Goal: Task Accomplishment & Management: Complete application form

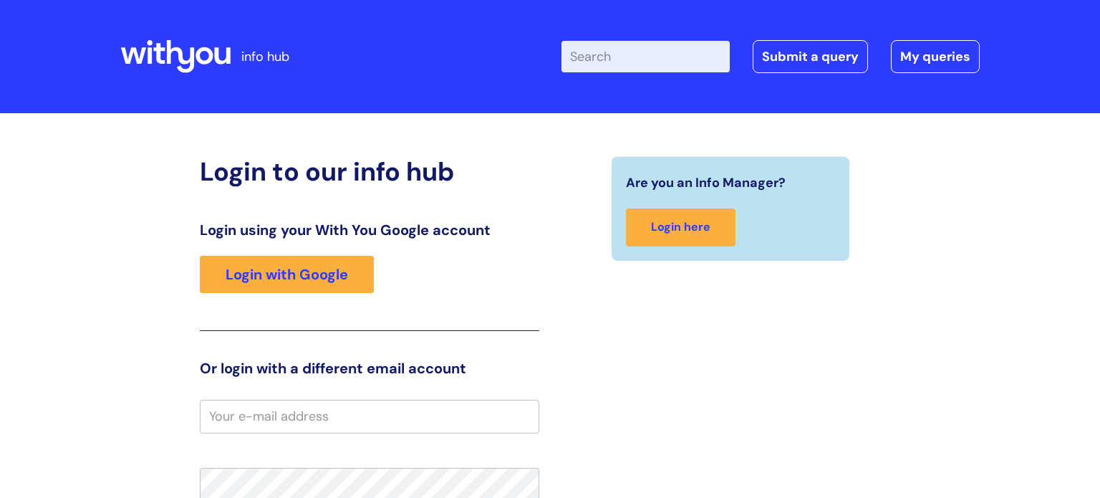
click at [314, 429] on input "email" at bounding box center [369, 416] width 339 height 33
click at [945, 59] on link "My queries" at bounding box center [935, 56] width 89 height 33
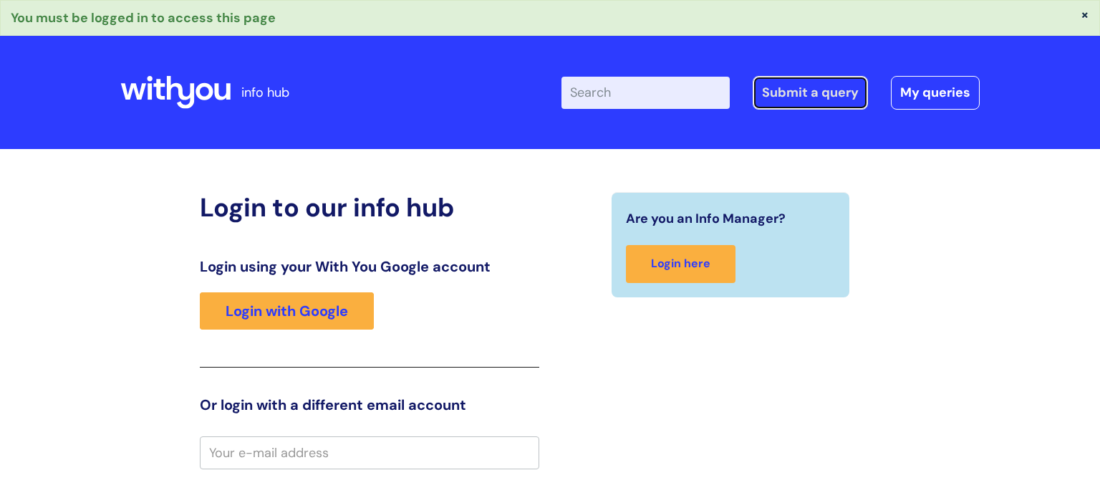
click at [854, 89] on link "Submit a query" at bounding box center [810, 92] width 115 height 33
click at [306, 456] on input "email" at bounding box center [369, 452] width 339 height 33
click at [340, 451] on input "email" at bounding box center [369, 452] width 339 height 33
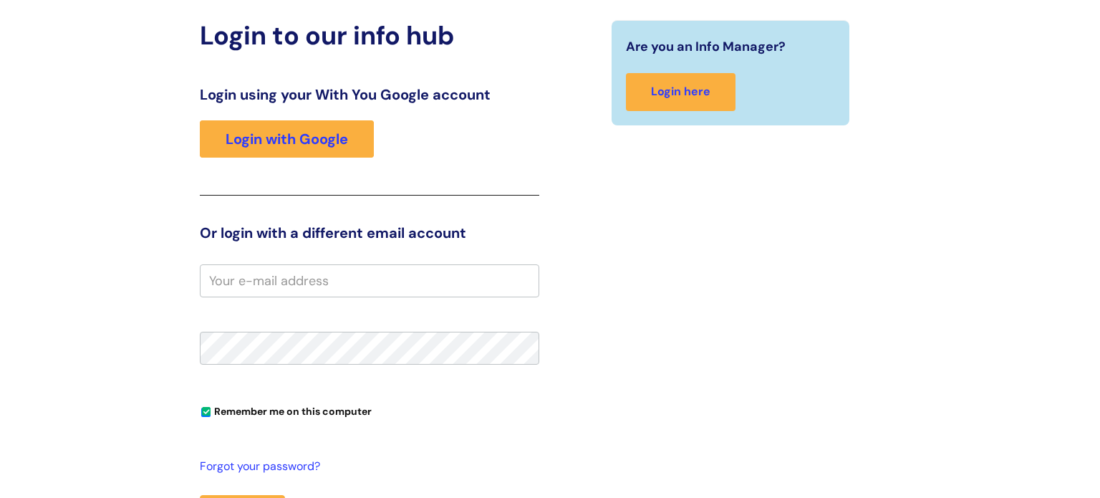
scroll to position [173, 0]
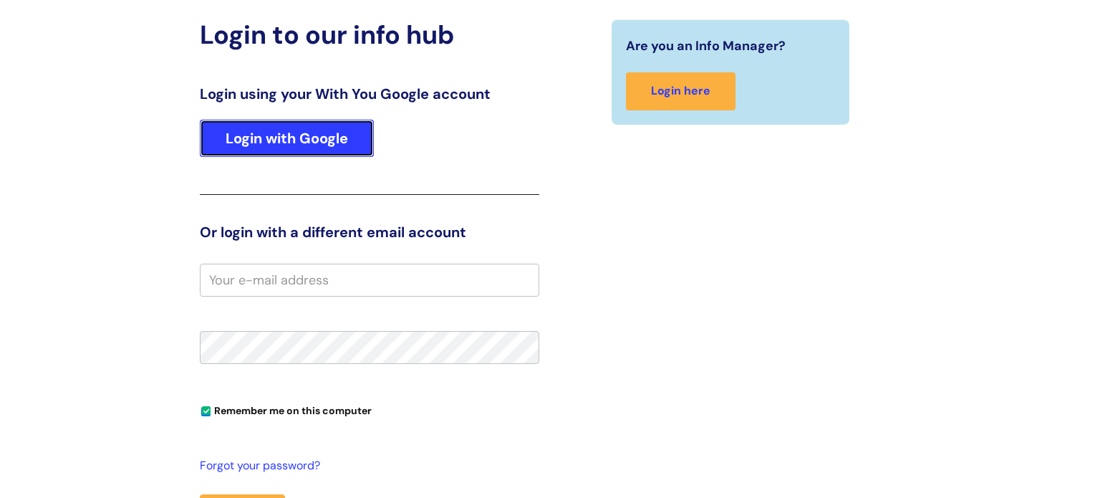
click at [326, 131] on link "Login with Google" at bounding box center [287, 138] width 174 height 37
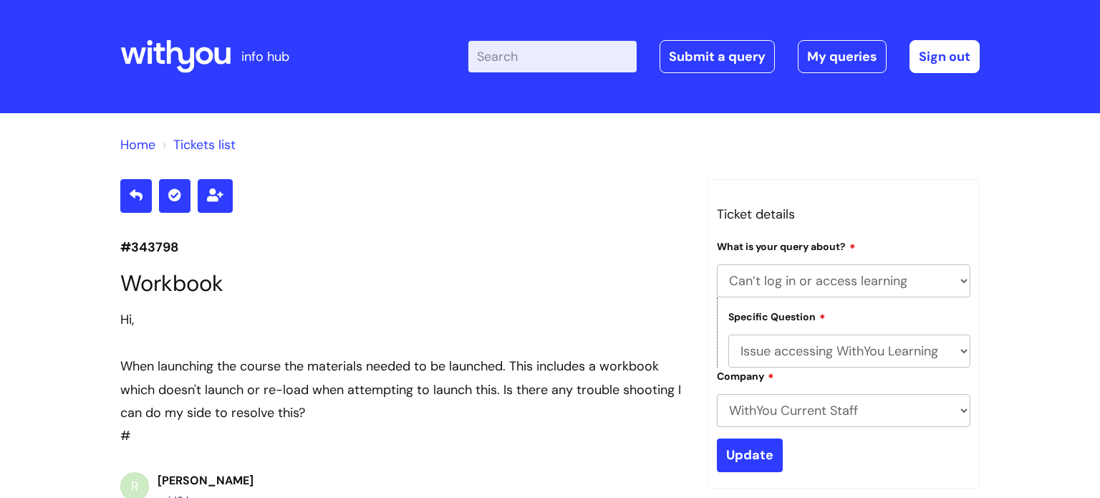
select select "Can’t log in or access learning"
select select "Issue accessing WithYou Learning"
click at [856, 54] on link "My queries" at bounding box center [842, 56] width 89 height 33
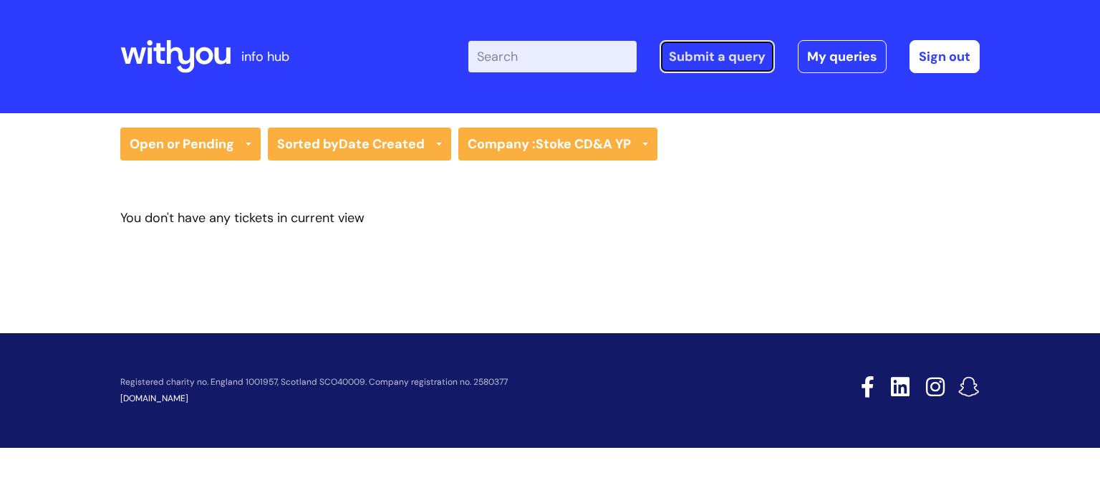
click at [711, 63] on link "Submit a query" at bounding box center [717, 56] width 115 height 33
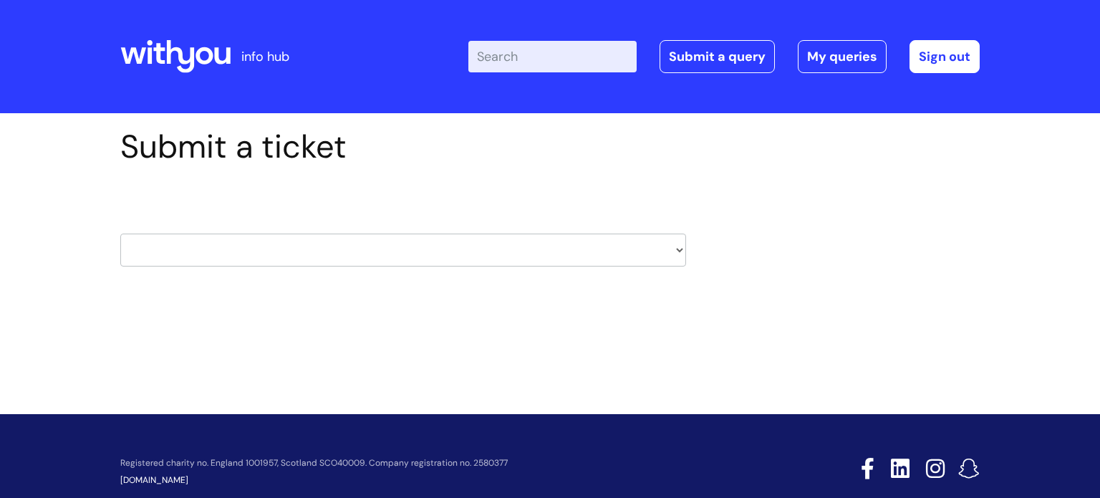
click at [277, 250] on select "HR / People IT and Support Clinical Drug Alerts Finance Accounts Data Support T…" at bounding box center [403, 249] width 566 height 33
click at [592, 395] on div "info hub Enter your search term here... Search Submit a query My queries Welcom…" at bounding box center [550, 249] width 1100 height 498
click at [704, 47] on link "Submit a query" at bounding box center [717, 56] width 115 height 33
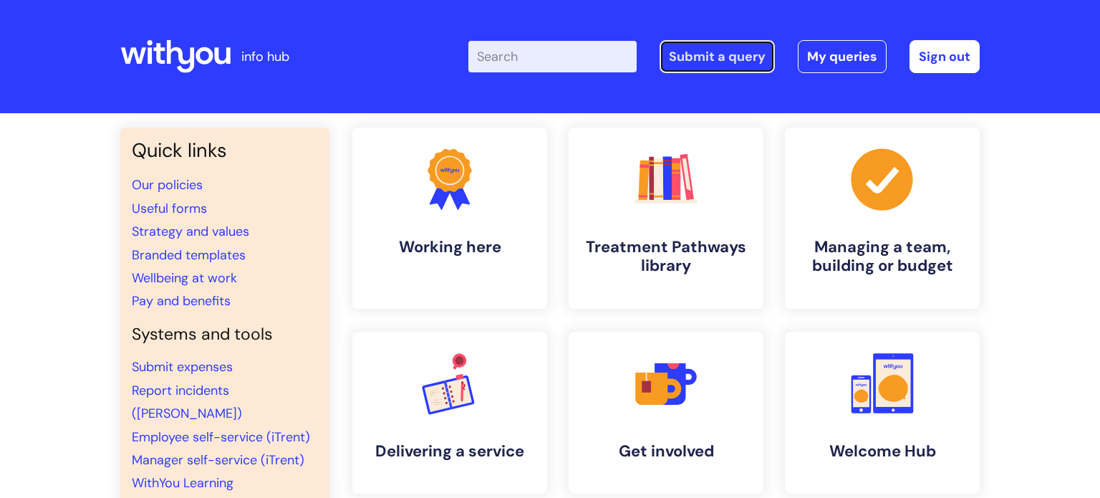
click at [685, 66] on link "Submit a query" at bounding box center [717, 56] width 115 height 33
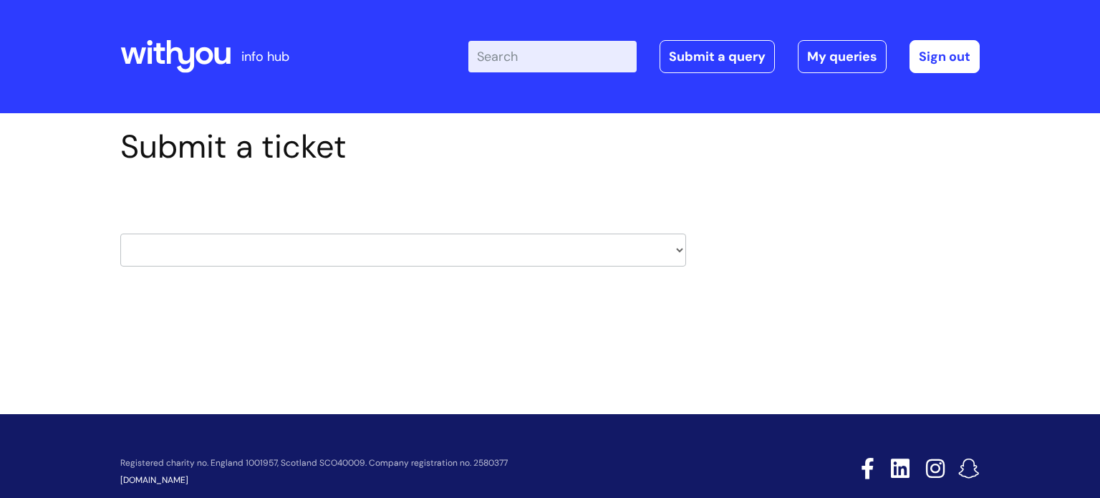
click at [263, 257] on select "HR / People IT and Support Clinical Drug Alerts Finance Accounts Data Support T…" at bounding box center [403, 249] width 566 height 33
select select "systems"
click at [120, 233] on select "HR / People IT and Support Clinical Drug Alerts Finance Accounts Data Support T…" at bounding box center [403, 249] width 566 height 33
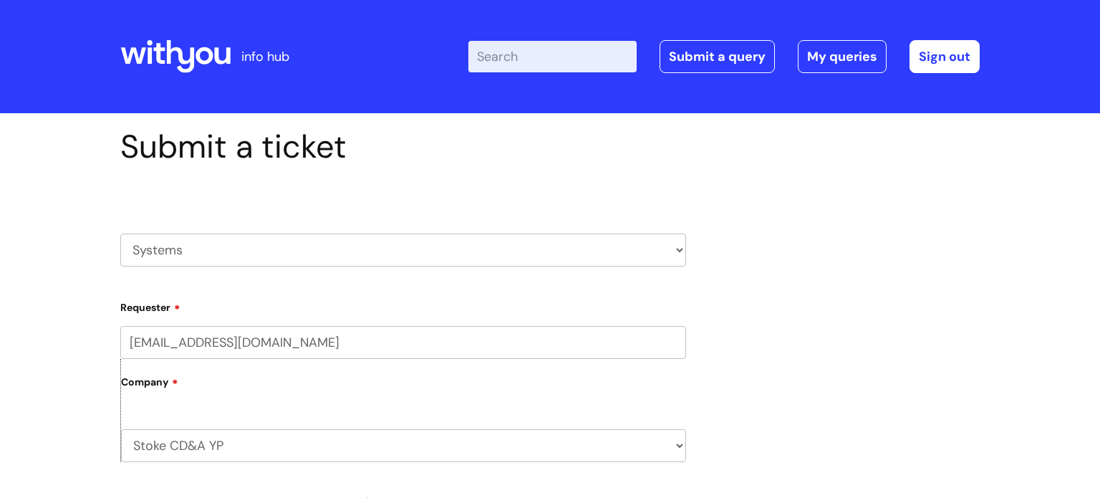
click at [281, 376] on label "Company" at bounding box center [403, 387] width 565 height 32
click at [213, 373] on label "Company" at bounding box center [403, 387] width 565 height 32
click at [263, 457] on select "Stoke CD&A YP WithYou Current Staff" at bounding box center [403, 445] width 565 height 33
select select "80004418241"
click at [121, 429] on select "Stoke CD&A YP WithYou Current Staff" at bounding box center [403, 445] width 565 height 33
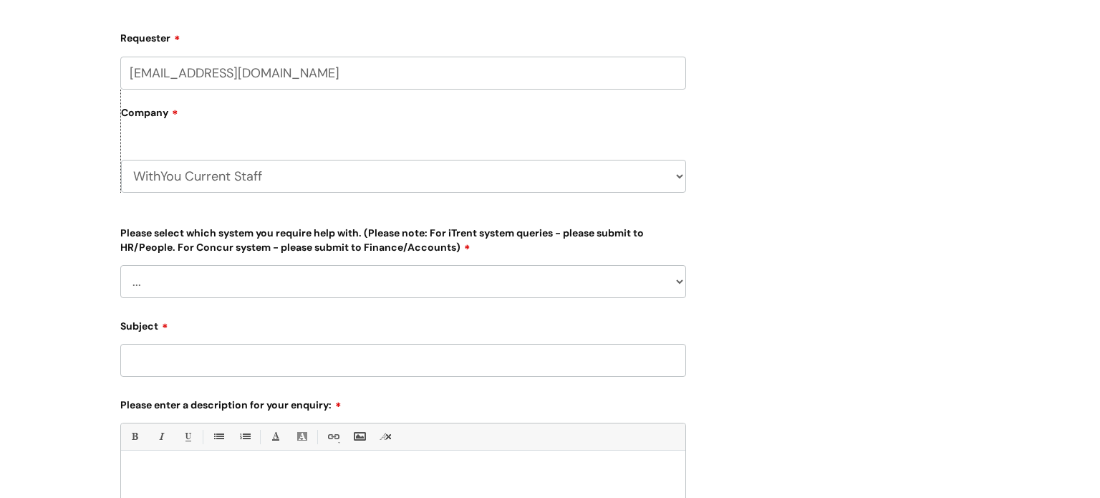
scroll to position [280, 0]
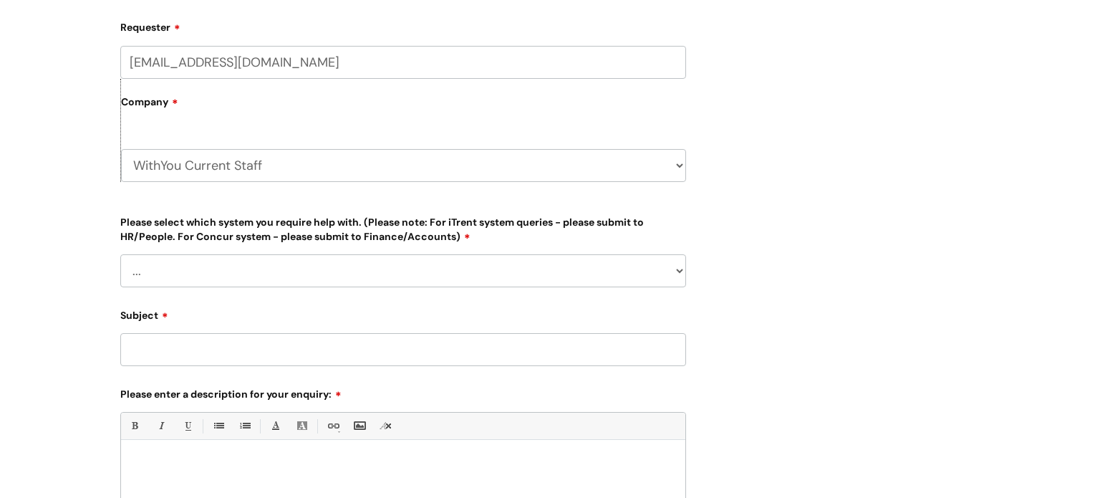
click at [317, 264] on select "... Ulysses Helpdesk Monday.com Nebula fault ILLY CarePath fault Halo fault E-c…" at bounding box center [403, 270] width 566 height 33
click at [922, 148] on div "Submit a ticket HR / People IT and Support Clinical Drug Alerts Finance Account…" at bounding box center [550, 264] width 881 height 835
click at [465, 264] on select "... Ulysses Helpdesk Monday.com Nebula fault ILLY CarePath fault Halo fault E-c…" at bounding box center [403, 270] width 566 height 33
click at [902, 163] on div "Submit a ticket HR / People IT and Support Clinical Drug Alerts Finance Account…" at bounding box center [550, 264] width 881 height 835
click at [483, 283] on select "... Ulysses Helpdesk Monday.com Nebula fault ILLY CarePath fault Halo fault E-c…" at bounding box center [403, 270] width 566 height 33
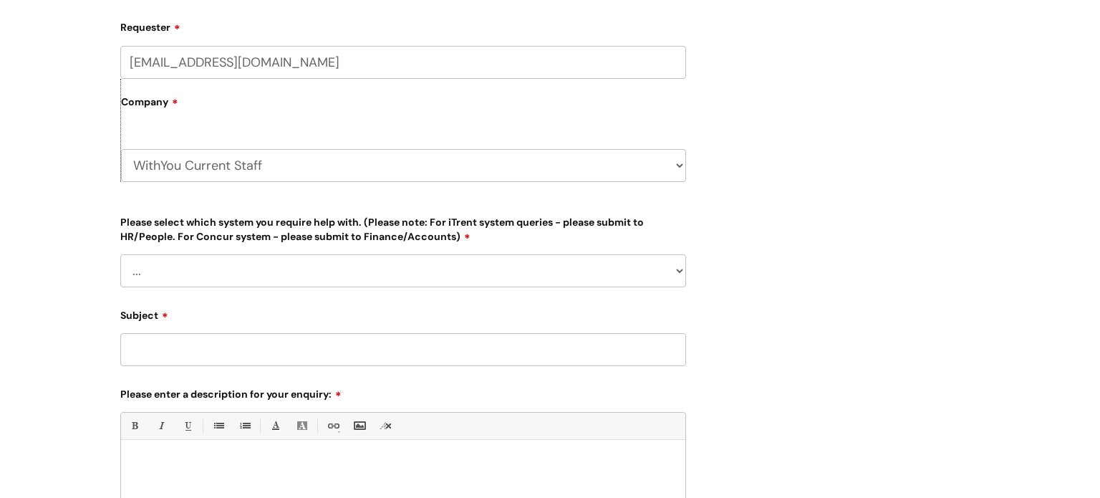
select select "Something else"
click at [120, 254] on select "... Ulysses Helpdesk Monday.com Nebula fault ILLY CarePath fault Halo fault E-c…" at bounding box center [403, 270] width 566 height 33
click at [178, 340] on input "Subject" at bounding box center [403, 349] width 566 height 33
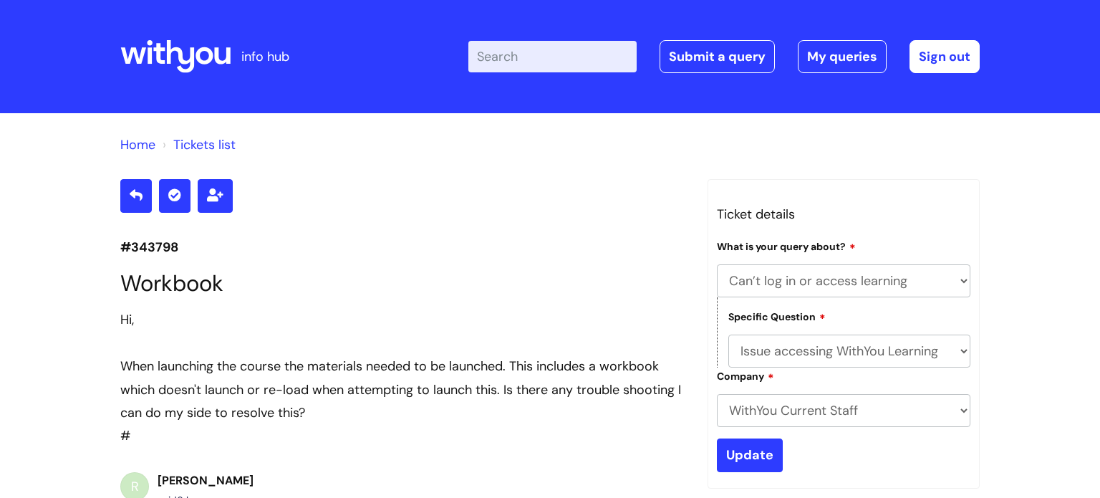
select select "Can’t log in or access learning"
select select "Issue accessing WithYou Learning"
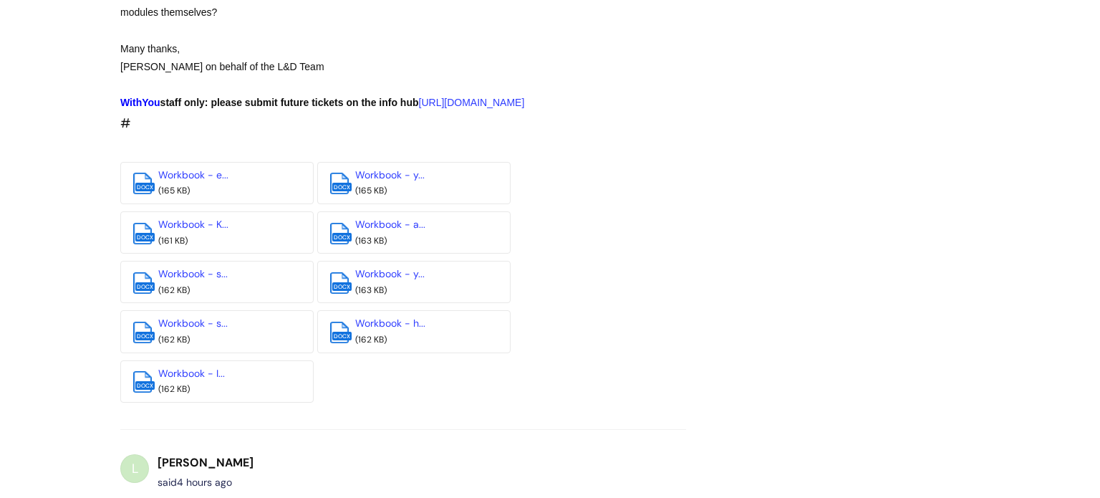
scroll to position [1681, 0]
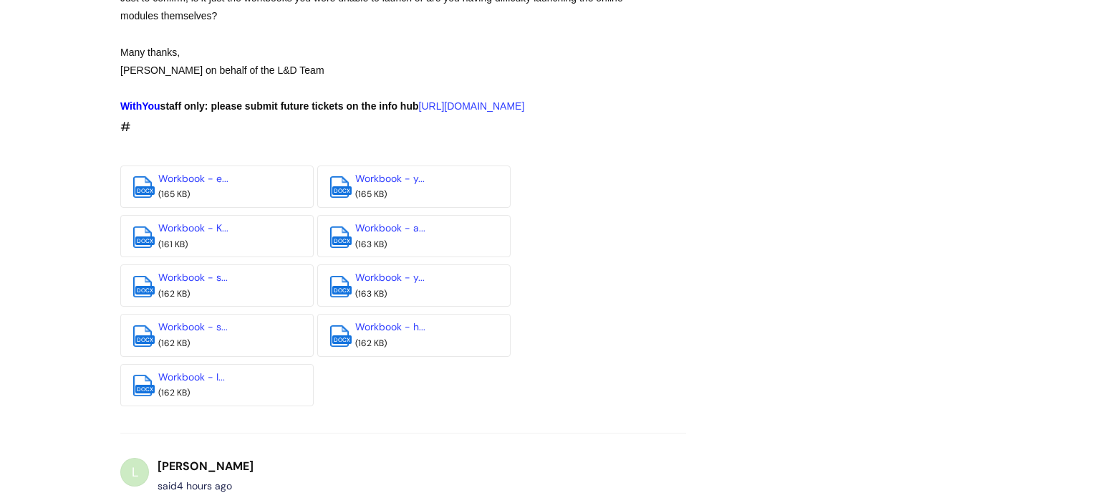
click at [228, 203] on div "(165 KB)" at bounding box center [215, 195] width 115 height 16
click at [188, 185] on link "Workbook - e..." at bounding box center [193, 178] width 70 height 13
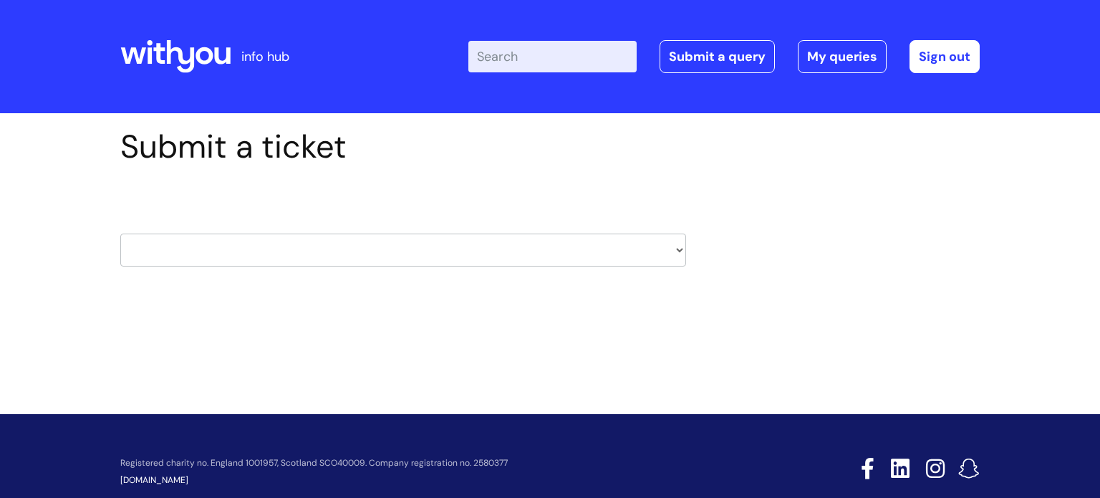
click at [392, 252] on select "HR / People IT and Support Clinical Drug Alerts Finance Accounts Data Support T…" at bounding box center [403, 249] width 566 height 33
select select "property_&_estates"
click at [120, 233] on select "HR / People IT and Support Clinical Drug Alerts Finance Accounts Data Support T…" at bounding box center [403, 249] width 566 height 33
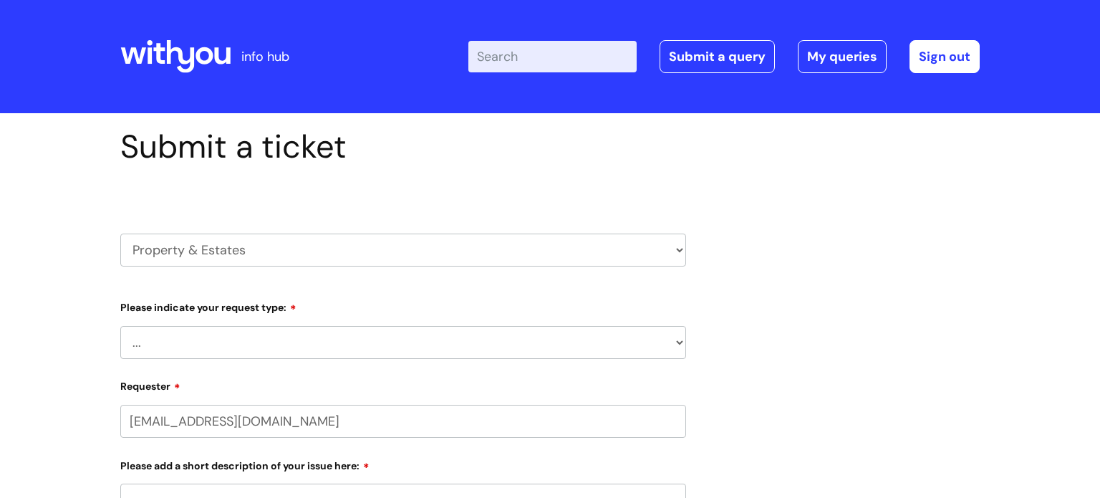
select select "80004418200"
click at [185, 254] on select "HR / People IT and Support Clinical Drug Alerts Finance Accounts Data Support T…" at bounding box center [403, 249] width 566 height 33
select select "systems"
click at [120, 233] on select "HR / People IT and Support Clinical Drug Alerts Finance Accounts Data Support T…" at bounding box center [403, 249] width 566 height 33
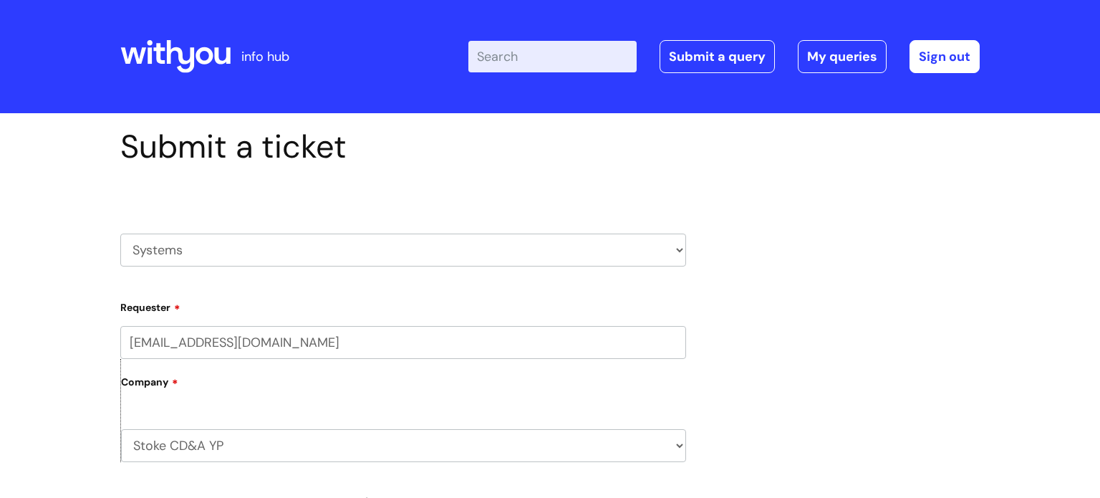
drag, startPoint x: 1099, startPoint y: 180, endPoint x: 1099, endPoint y: 231, distance: 50.8
click at [1099, 231] on html "info hub Enter your search term here... Search Submit a query My queries Welcom…" at bounding box center [550, 249] width 1100 height 498
click at [561, 455] on select "Stoke CD&A YP WithYou Current Staff" at bounding box center [403, 445] width 565 height 33
select select "80004418241"
click at [121, 429] on select "Stoke CD&A YP WithYou Current Staff" at bounding box center [403, 445] width 565 height 33
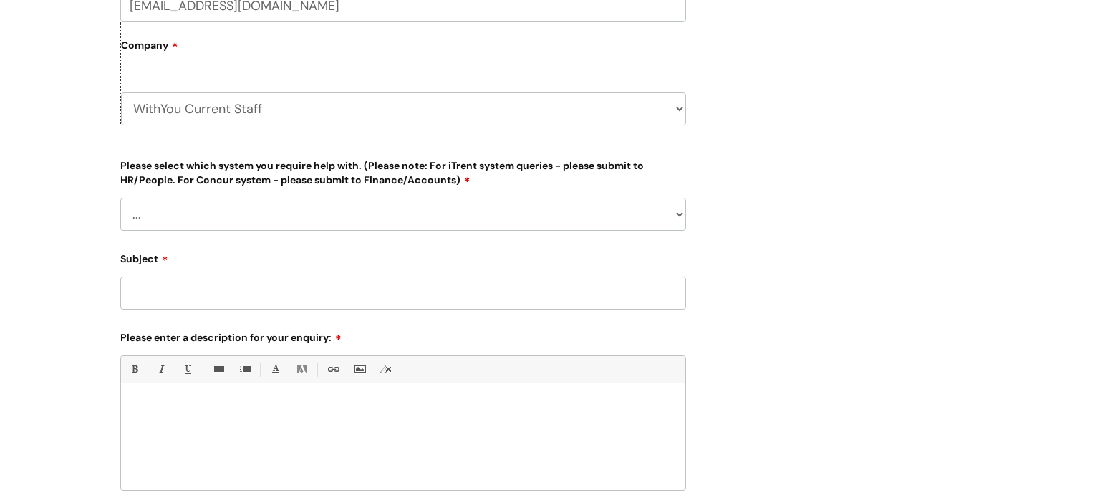
scroll to position [338, 0]
click at [602, 208] on select "... Ulysses Helpdesk Monday.com Nebula fault ILLY CarePath fault Halo fault E-c…" at bounding box center [403, 212] width 566 height 33
select select "Something else"
click at [120, 196] on select "... Ulysses Helpdesk Monday.com Nebula fault ILLY CarePath fault Halo fault E-c…" at bounding box center [403, 212] width 566 height 33
click at [178, 283] on input "Subject" at bounding box center [403, 291] width 566 height 33
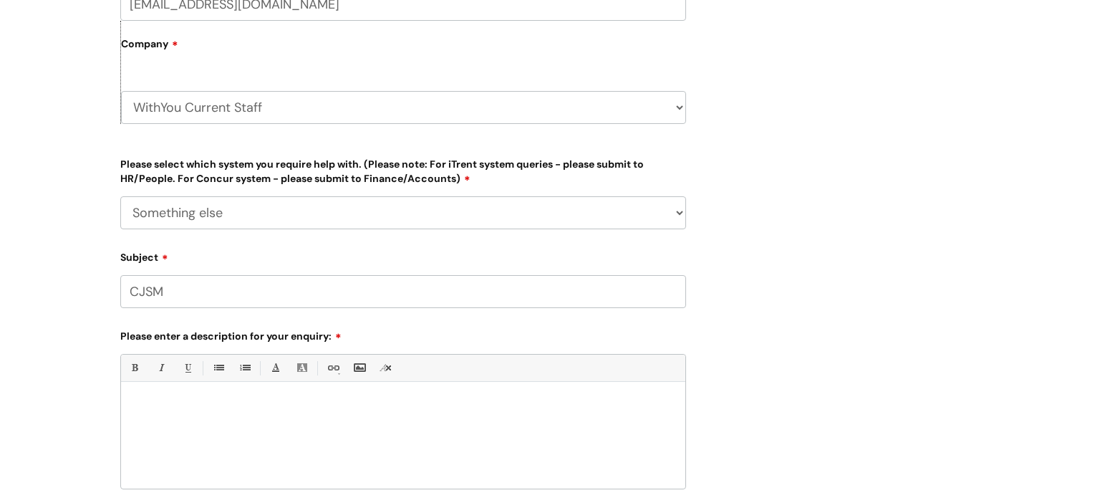
type input "CJSM"
click at [168, 387] on div "Bold (Ctrl-B) Italic (Ctrl-I) Underline(Ctrl-U) • Unordered List (Ctrl-Shift-7)…" at bounding box center [403, 421] width 566 height 135
click at [162, 418] on div at bounding box center [403, 439] width 564 height 99
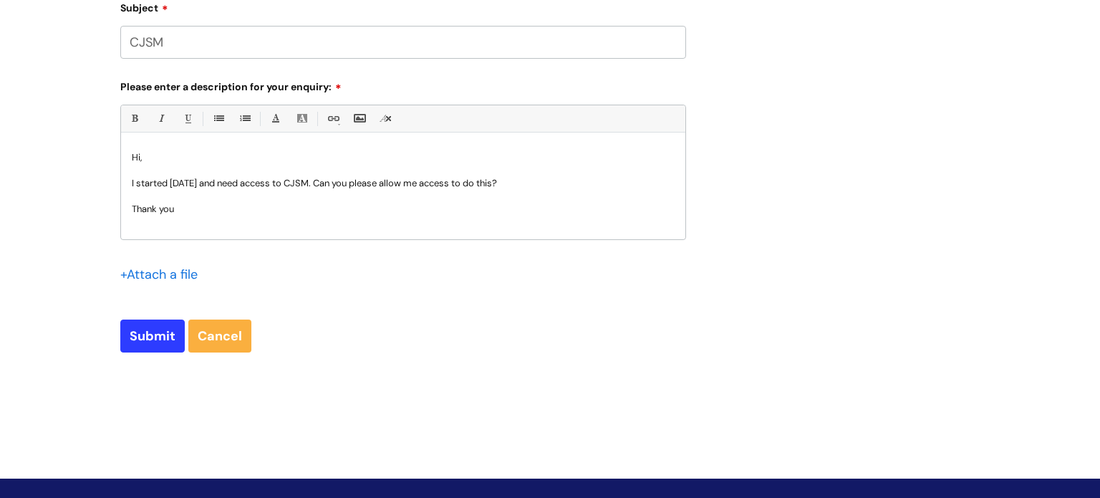
scroll to position [590, 0]
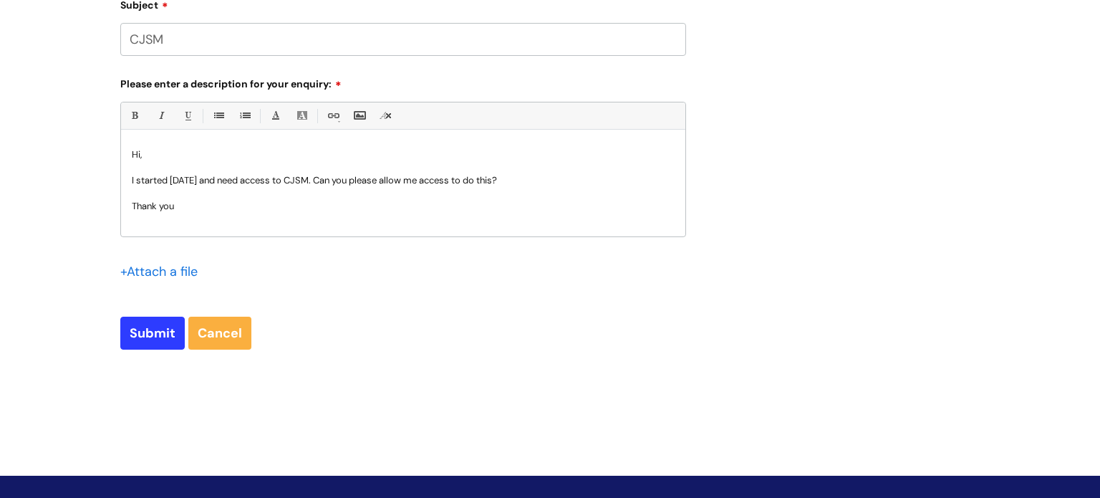
click at [332, 177] on p "I started on Monday and need access to CJSM. Can you please allow me access to …" at bounding box center [403, 180] width 543 height 13
click at [167, 329] on input "Submit" at bounding box center [152, 333] width 64 height 33
type input "Please Wait..."
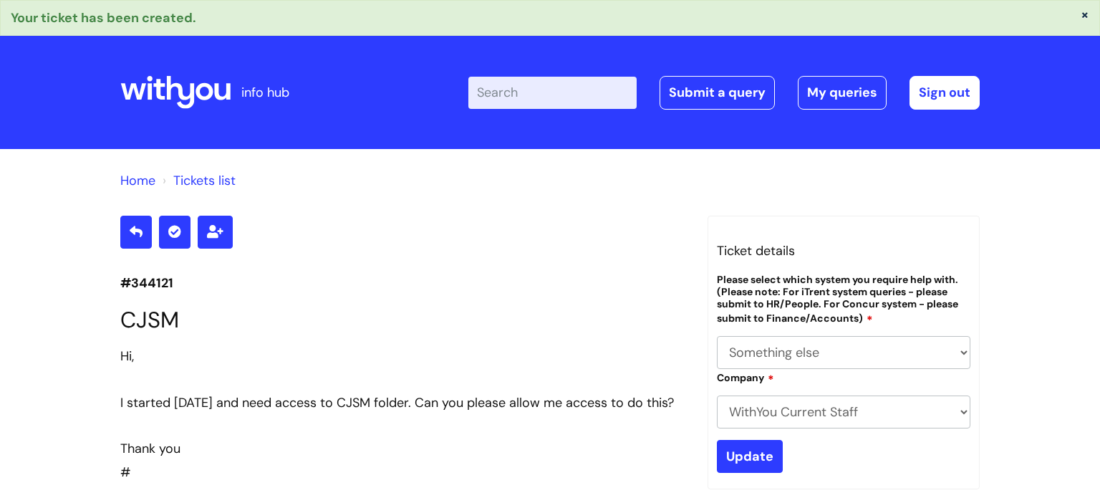
select select "Something else"
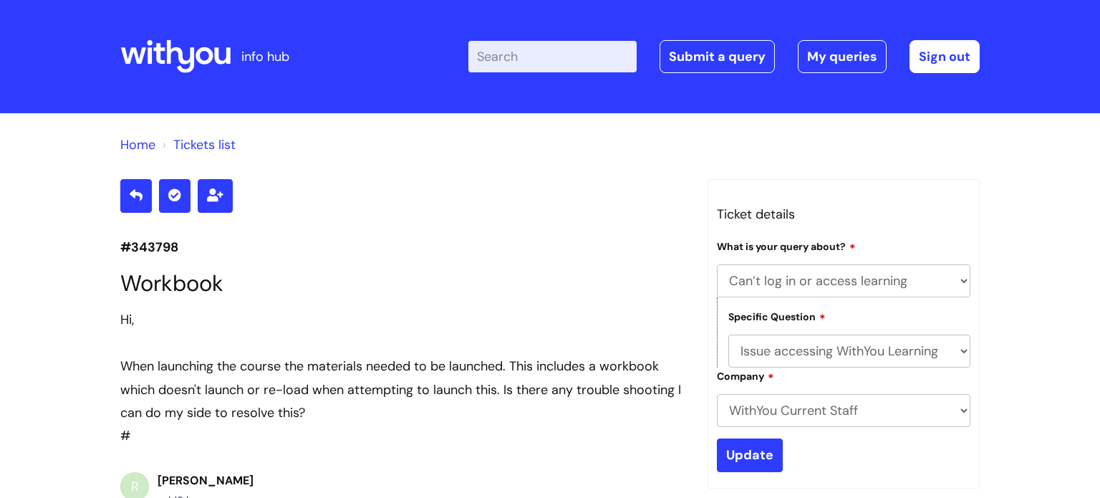
select select "Can’t log in or access learning"
select select "Issue accessing WithYou Learning"
